Goal: Information Seeking & Learning: Learn about a topic

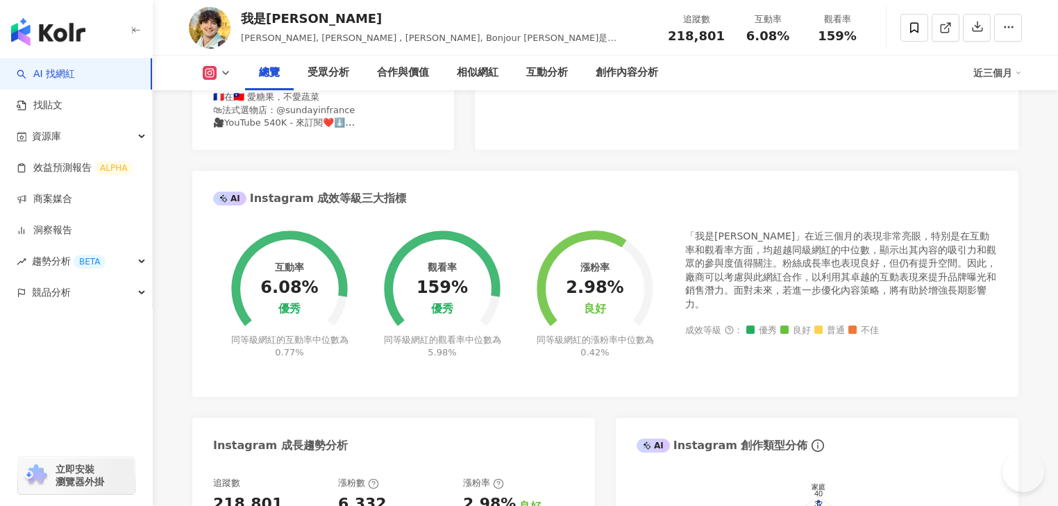
drag, startPoint x: 1238, startPoint y: 1, endPoint x: 822, endPoint y: 234, distance: 476.9
click at [822, 239] on div "「我是路易」在近三個月的表現非常亮眼，特別是在互動率和觀看率方面，均超越同級網紅的中位數，顯示出其內容的吸引力和觀眾的參與度值得關注。粉絲成長率也表現良好，但…" at bounding box center [841, 271] width 312 height 82
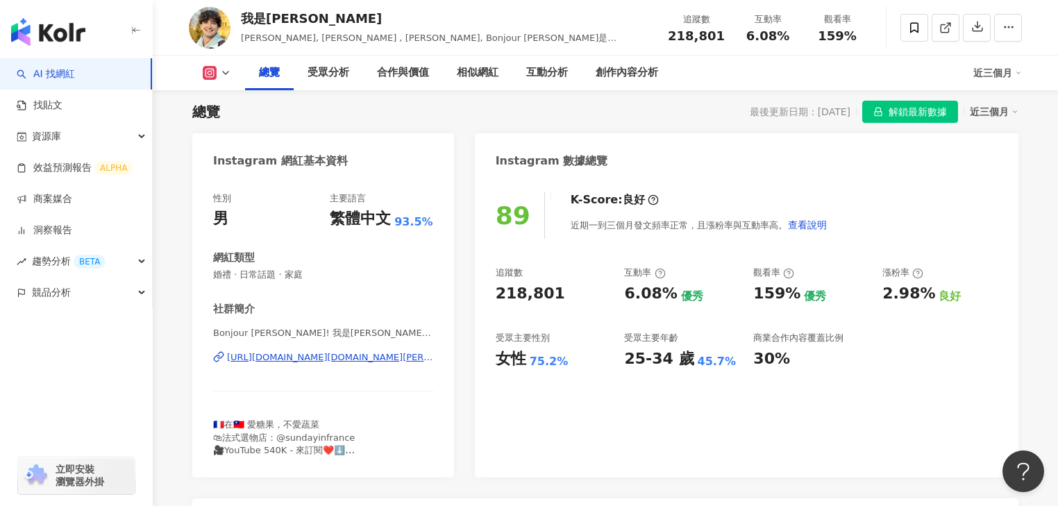
scroll to position [89, 0]
click at [639, 78] on div "創作內容分析" at bounding box center [626, 73] width 62 height 17
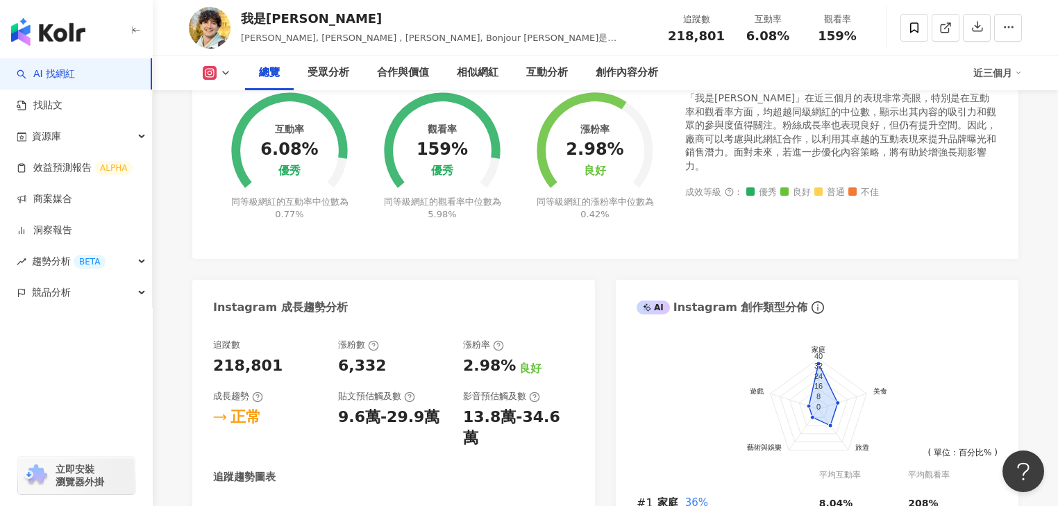
scroll to position [650, 0]
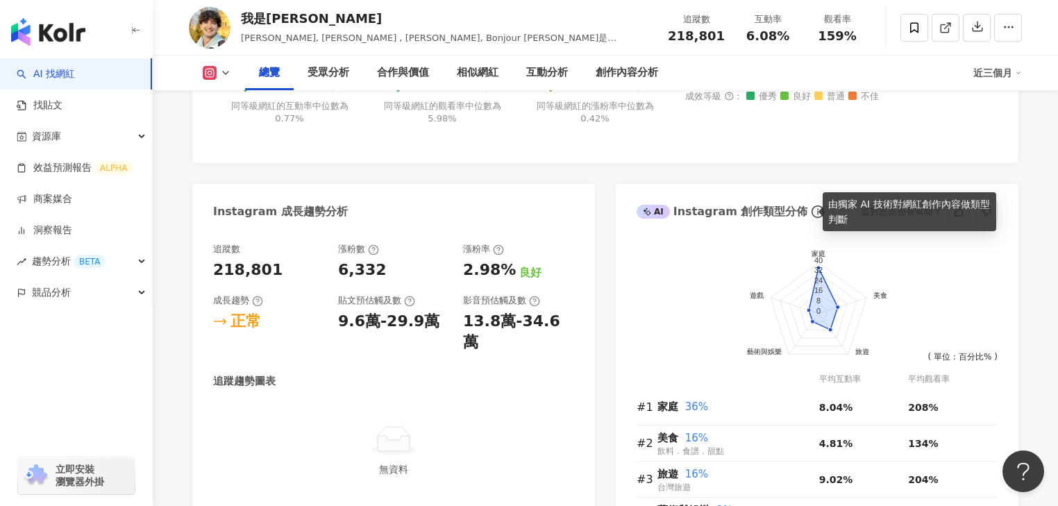
click at [811, 211] on icon "info-circle" at bounding box center [817, 211] width 12 height 12
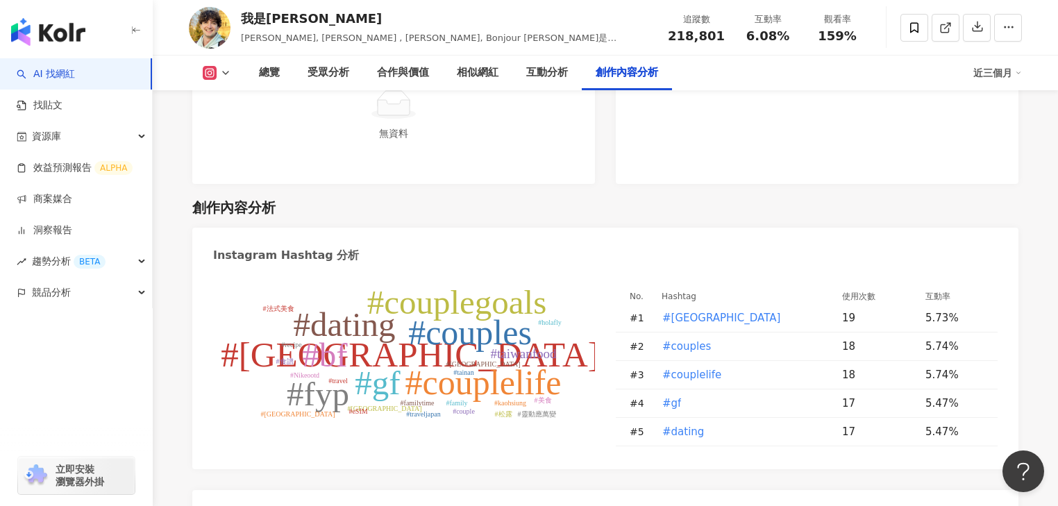
scroll to position [3886, 0]
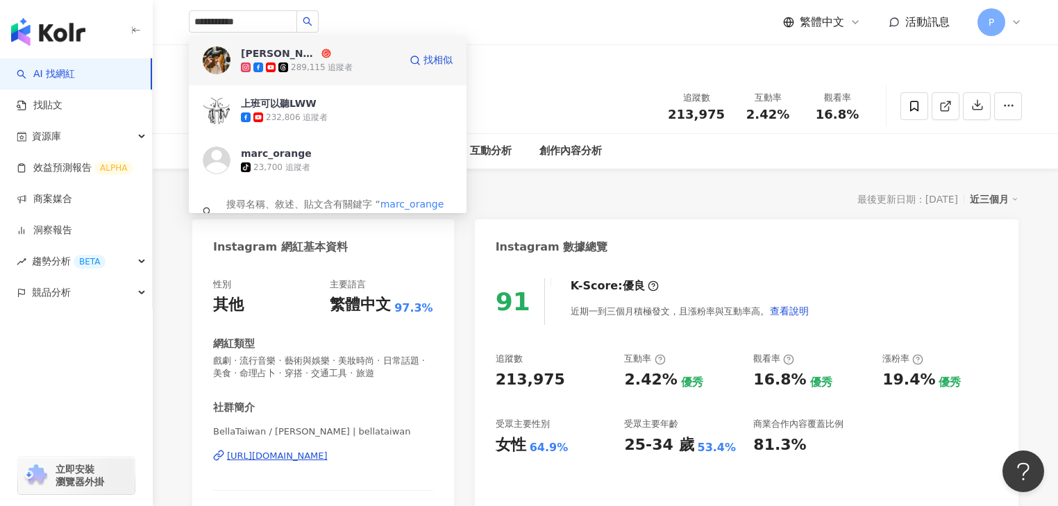
click at [325, 62] on div "289,115 追蹤者" at bounding box center [322, 68] width 62 height 12
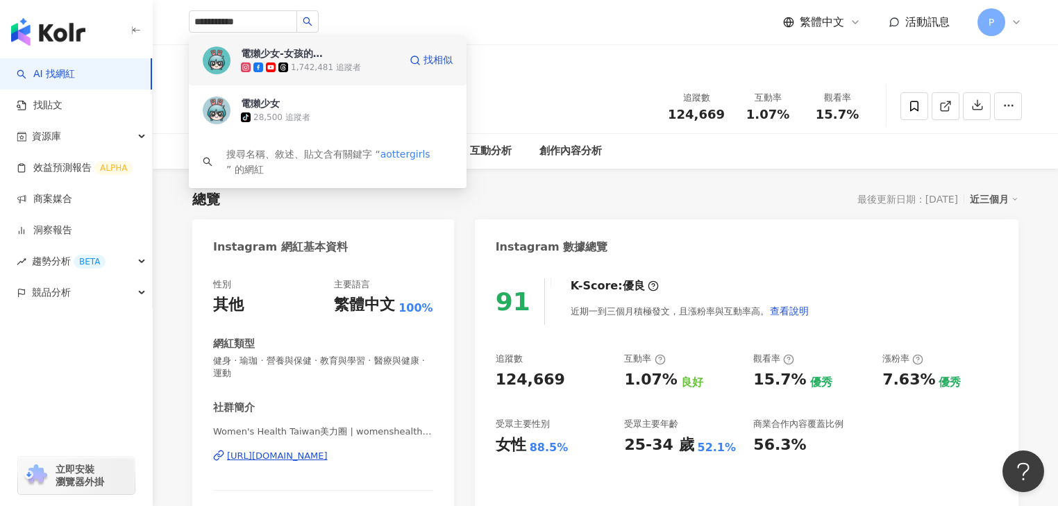
click at [297, 58] on div "電獺少女-女孩的科技日常" at bounding box center [286, 53] width 90 height 14
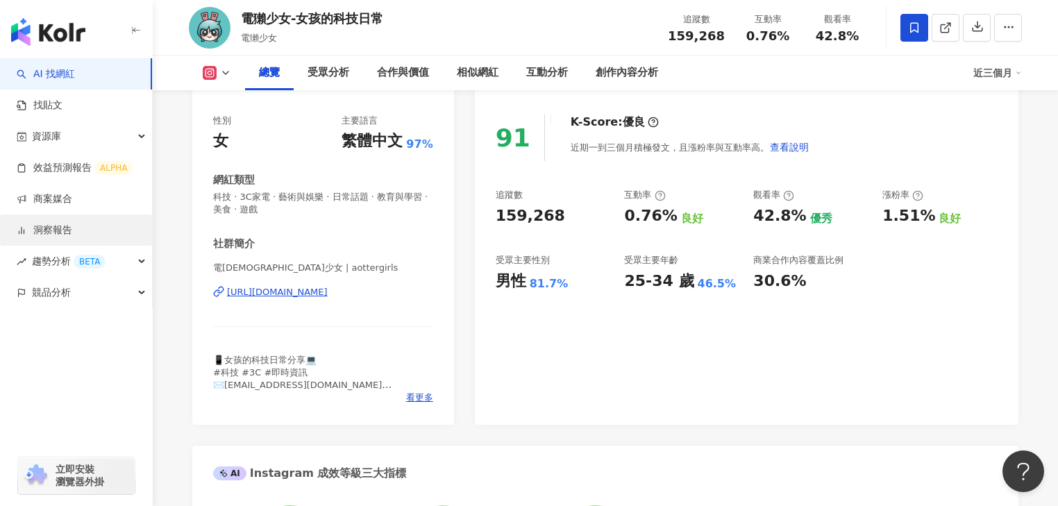
drag, startPoint x: 532, startPoint y: 287, endPoint x: 43, endPoint y: 244, distance: 490.4
click at [532, 287] on div "81.7%" at bounding box center [548, 283] width 39 height 15
